Goal: Information Seeking & Learning: Learn about a topic

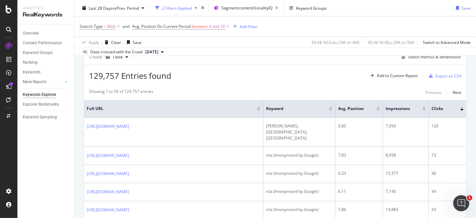
scroll to position [198, 0]
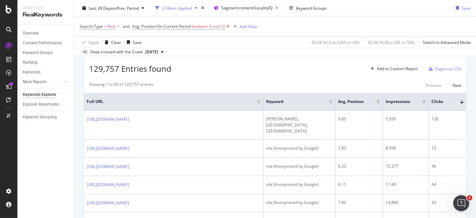
click at [228, 26] on icon at bounding box center [228, 26] width 6 height 7
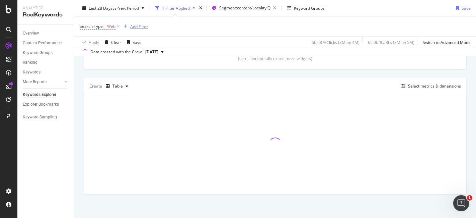
click at [138, 25] on div "Add Filter" at bounding box center [139, 26] width 18 height 6
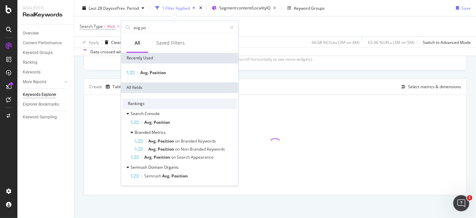
click at [270, 32] on div "Search Type = Web Add Filter" at bounding box center [275, 26] width 391 height 20
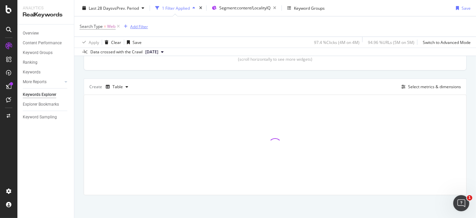
click at [140, 28] on div "Add Filter" at bounding box center [139, 26] width 18 height 6
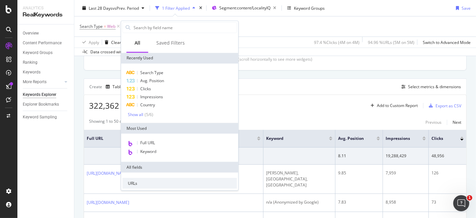
type input "C"
click at [253, 55] on div "Data crossed with the Crawl [DATE]" at bounding box center [275, 52] width 402 height 8
click at [145, 28] on div "Add Filter" at bounding box center [139, 26] width 18 height 6
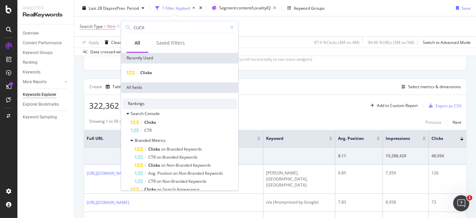
type input "CLICKS"
click at [145, 72] on span "Clicks" at bounding box center [146, 73] width 12 height 6
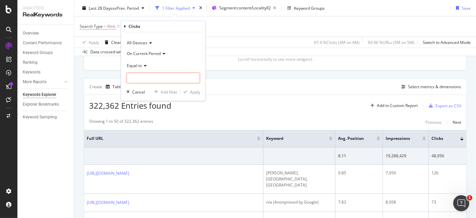
click at [136, 67] on span "Equal to" at bounding box center [134, 66] width 15 height 6
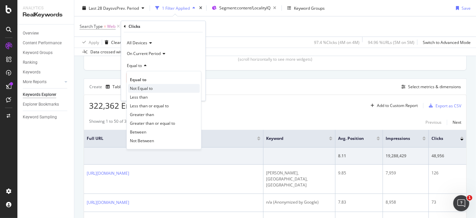
click at [138, 84] on div "Not Equal to" at bounding box center [164, 88] width 72 height 9
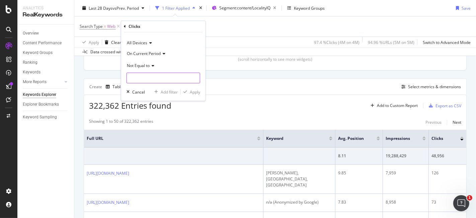
click at [137, 74] on input "number" at bounding box center [164, 78] width 74 height 11
type input "0"
click at [187, 91] on icon "button" at bounding box center [186, 92] width 4 height 4
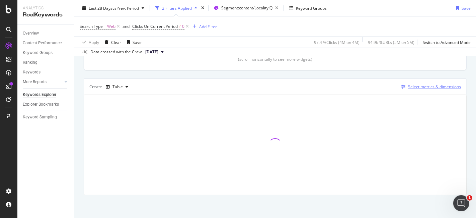
click at [416, 84] on div "Select metrics & dimensions" at bounding box center [434, 87] width 53 height 6
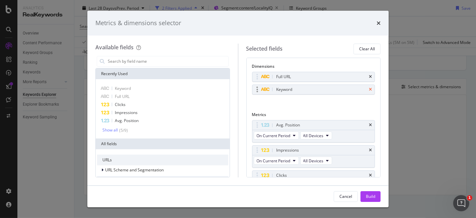
click at [369, 89] on icon "times" at bounding box center [370, 89] width 3 height 4
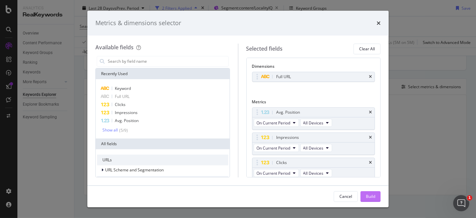
click at [369, 194] on div "Build" at bounding box center [370, 196] width 9 height 6
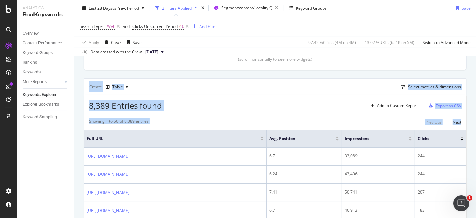
drag, startPoint x: 468, startPoint y: 85, endPoint x: 476, endPoint y: 156, distance: 70.8
click at [476, 156] on div "Keywords Explorer nobroker Last 28 Days vs Prev. Period 2 Filters Applied Segme…" at bounding box center [275, 109] width 402 height 218
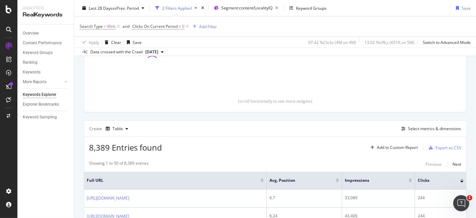
scroll to position [112, 0]
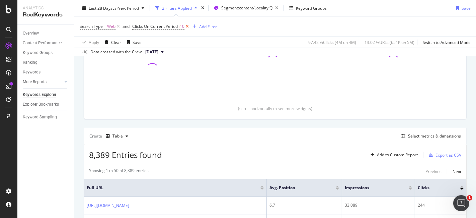
click at [188, 28] on icon at bounding box center [188, 26] width 6 height 7
